Goal: Task Accomplishment & Management: Manage account settings

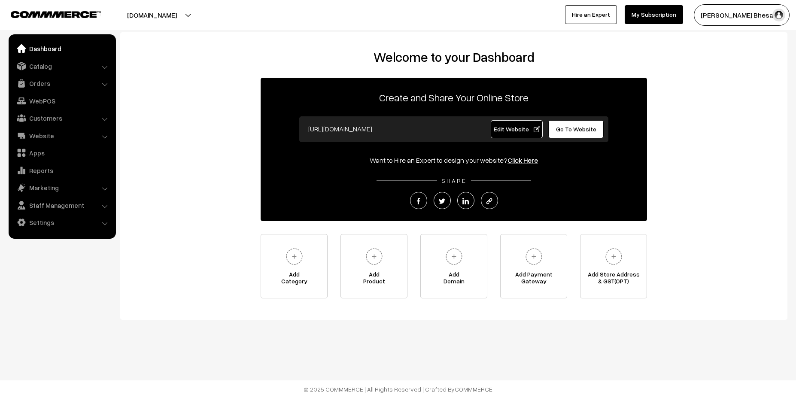
click at [105, 225] on li "Settings Shipping" at bounding box center [62, 222] width 103 height 15
click at [48, 219] on link "Settings" at bounding box center [62, 222] width 102 height 15
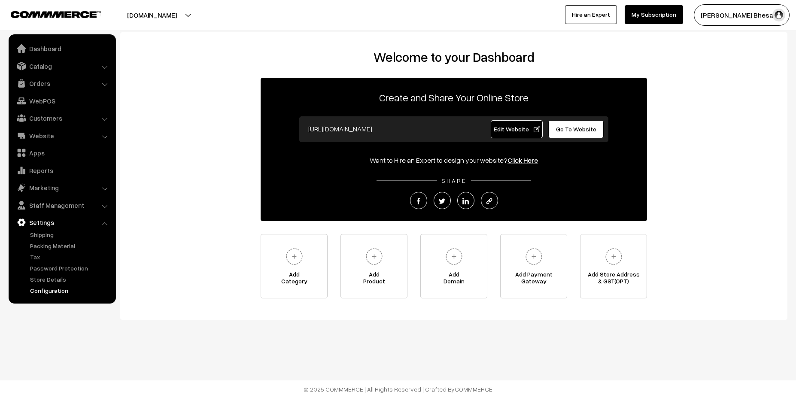
click at [48, 293] on link "Configuration" at bounding box center [70, 290] width 85 height 9
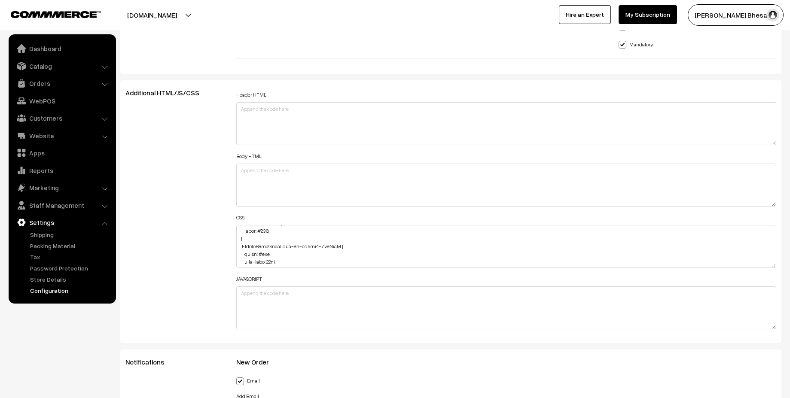
scroll to position [77, 0]
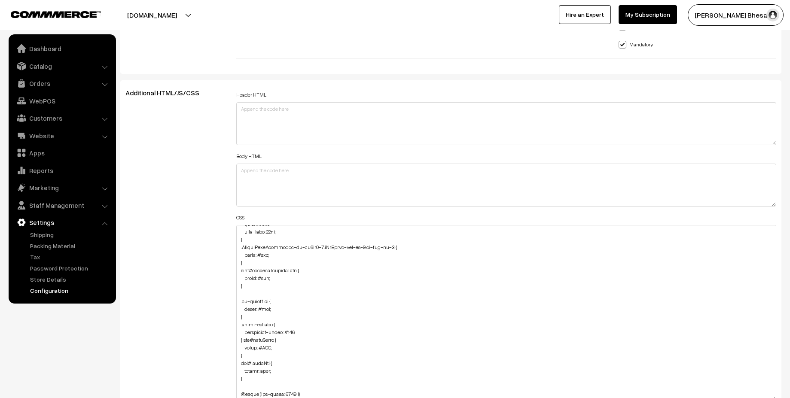
drag, startPoint x: 772, startPoint y: 265, endPoint x: 770, endPoint y: 398, distance: 132.7
click at [770, 398] on textarea at bounding box center [506, 313] width 540 height 176
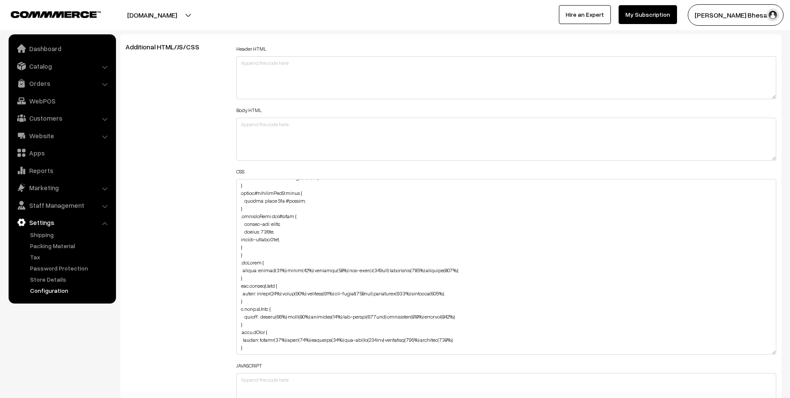
scroll to position [1005, 0]
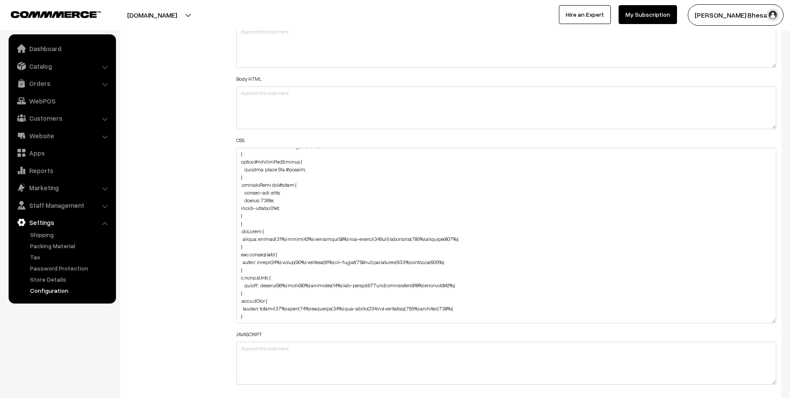
click at [113, 225] on li "Settings Shipping" at bounding box center [62, 255] width 103 height 80
click at [108, 225] on link "Settings" at bounding box center [62, 222] width 102 height 15
click at [103, 208] on li "Staff Management Backend Users" at bounding box center [62, 205] width 103 height 15
click at [105, 208] on li "Staff Management Backend Users" at bounding box center [62, 205] width 103 height 15
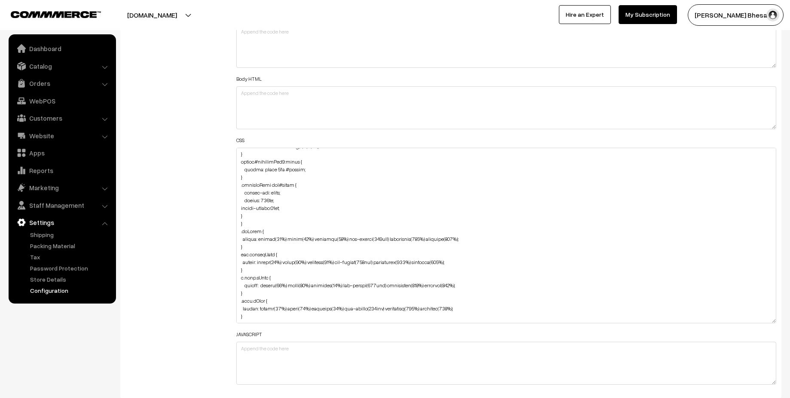
click at [103, 228] on link "Settings" at bounding box center [62, 222] width 102 height 15
click at [150, 233] on div "Additional HTML/JS/CSS" at bounding box center [174, 201] width 111 height 378
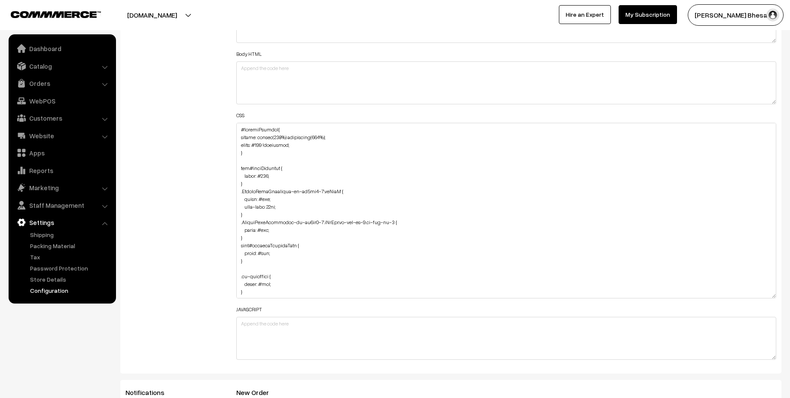
scroll to position [1010, 0]
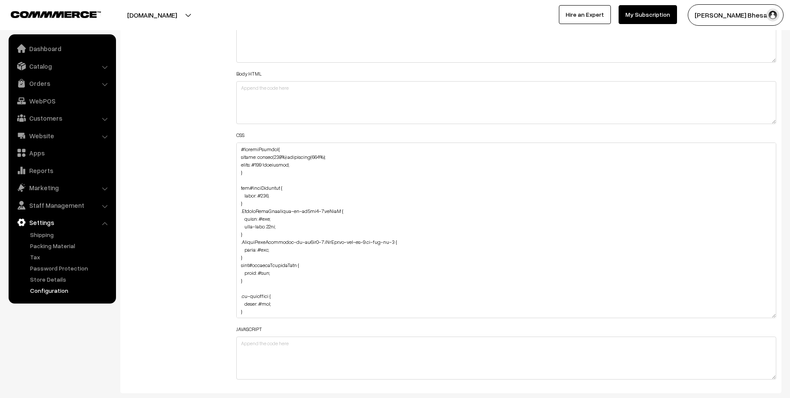
click at [100, 224] on link "Settings" at bounding box center [62, 222] width 102 height 15
click at [106, 224] on li "Settings Shipping" at bounding box center [62, 255] width 103 height 80
click at [106, 208] on li "Staff Management Backend Users" at bounding box center [62, 205] width 103 height 15
click at [83, 210] on link "Staff Management" at bounding box center [62, 205] width 102 height 15
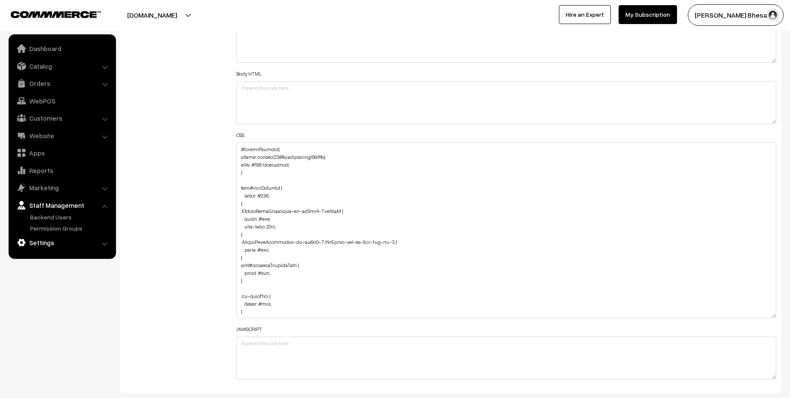
click at [56, 247] on link "Settings" at bounding box center [62, 242] width 102 height 15
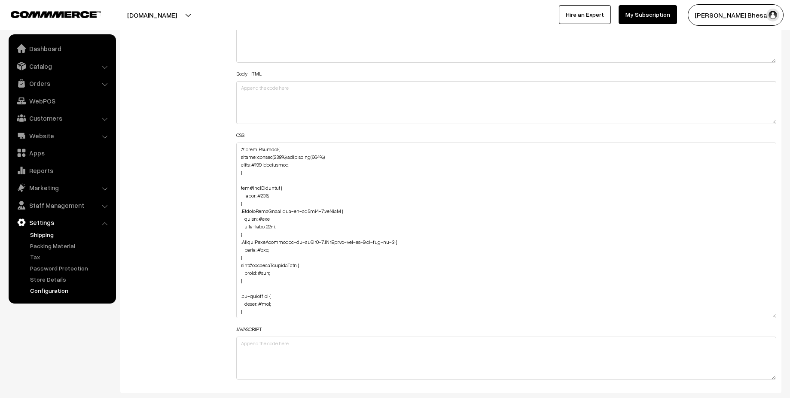
click at [55, 234] on link "Shipping" at bounding box center [70, 234] width 85 height 9
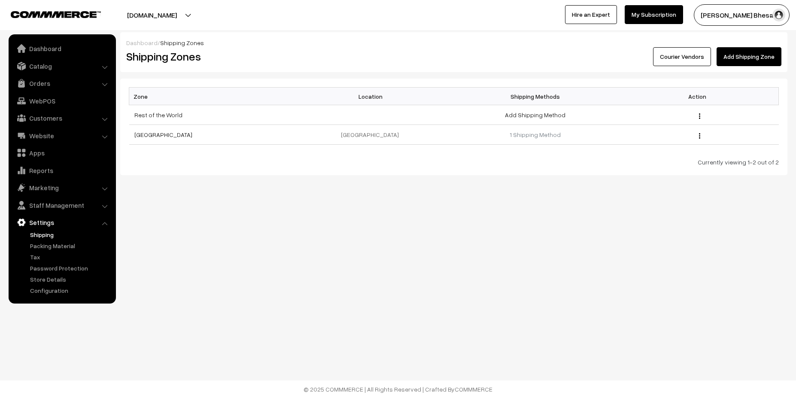
drag, startPoint x: 161, startPoint y: 244, endPoint x: 123, endPoint y: 266, distance: 43.3
click at [128, 264] on body "Thank you for showing interest. Our team will call you shortly. Close serendipi…" at bounding box center [398, 199] width 796 height 398
click at [124, 268] on body "Thank you for showing interest. Our team will call you shortly. Close [DOMAIN_N…" at bounding box center [398, 199] width 796 height 398
click at [534, 134] on link "1 Shipping Method" at bounding box center [535, 134] width 51 height 7
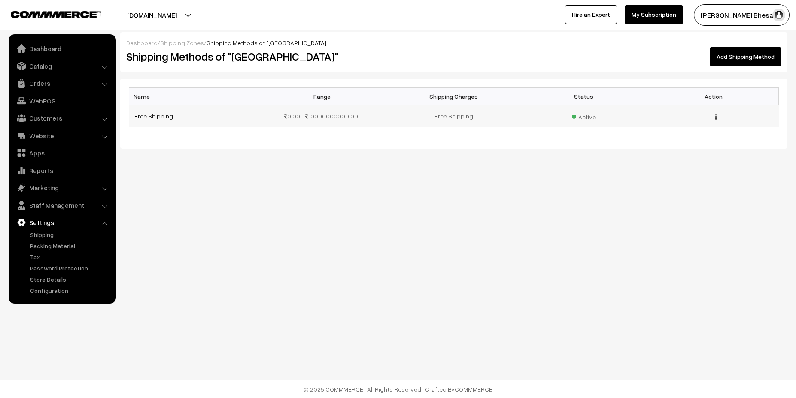
click at [711, 117] on div "Edit [GEOGRAPHIC_DATA]" at bounding box center [714, 116] width 120 height 9
click at [715, 116] on img "button" at bounding box center [715, 117] width 1 height 6
click at [427, 243] on body "Thank you for showing interest. Our team will call you shortly. Close serendipi…" at bounding box center [398, 199] width 796 height 398
click at [60, 247] on link "Packing Material" at bounding box center [70, 245] width 85 height 9
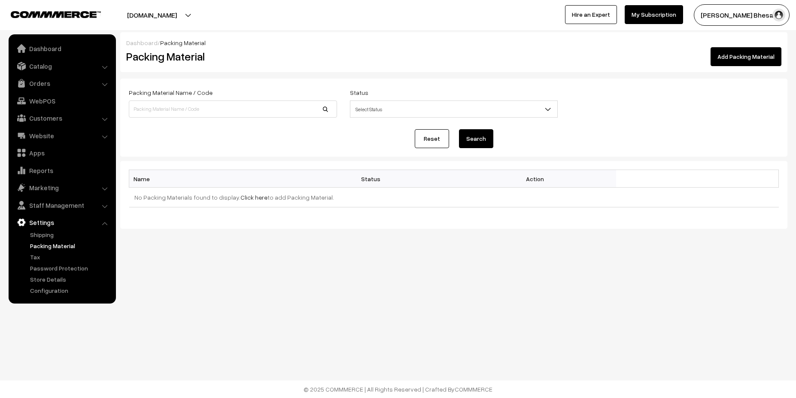
click at [408, 105] on span "Select Status" at bounding box center [453, 109] width 207 height 15
click at [243, 143] on div "Reset Search" at bounding box center [454, 138] width 650 height 19
click at [39, 256] on link "Tax" at bounding box center [70, 257] width 85 height 9
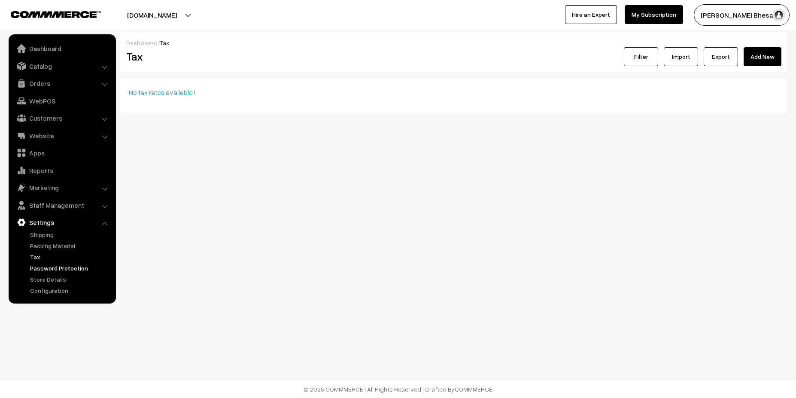
click at [56, 268] on link "Password Protection" at bounding box center [70, 268] width 85 height 9
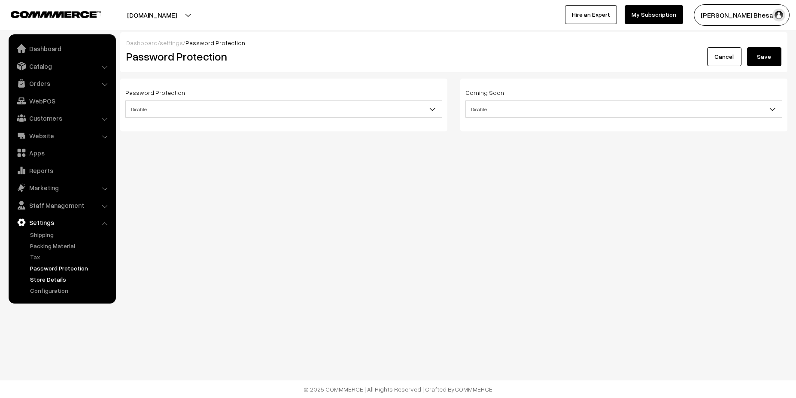
click at [48, 279] on link "Store Details" at bounding box center [70, 279] width 85 height 9
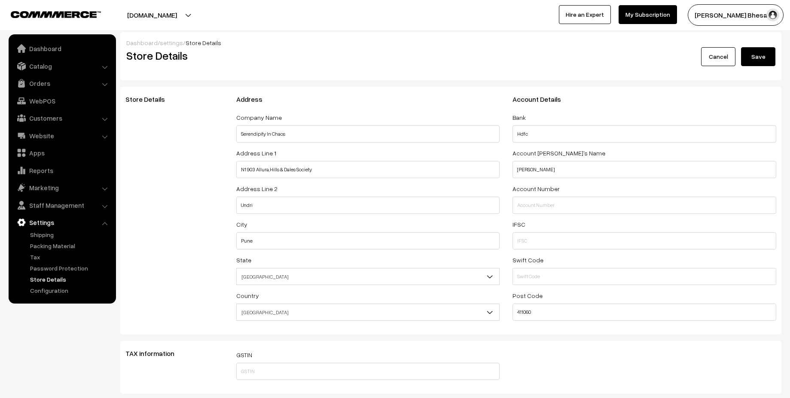
select select "99"
click at [51, 293] on link "Configuration" at bounding box center [70, 290] width 85 height 9
